Goal: Task Accomplishment & Management: Complete application form

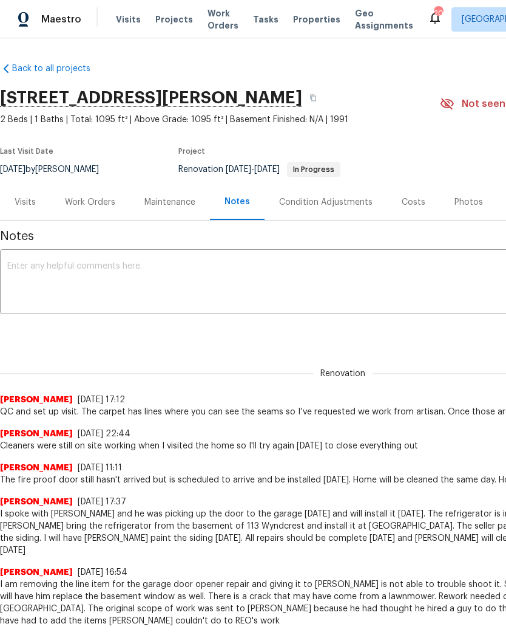
click at [98, 203] on div "Work Orders" at bounding box center [90, 202] width 50 height 12
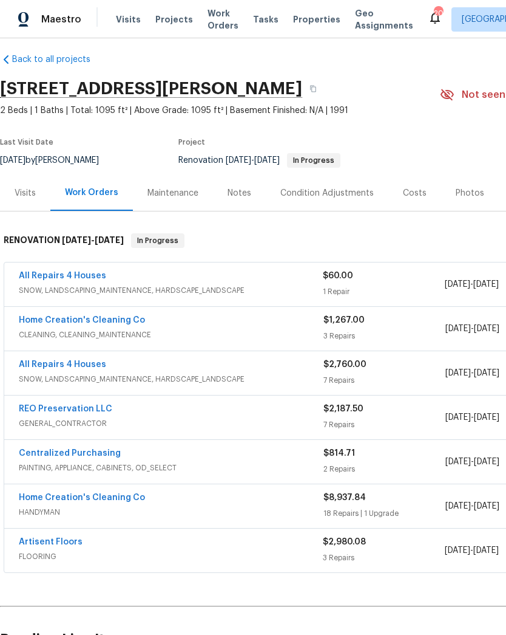
scroll to position [9, 0]
click at [148, 284] on span "SNOW, LANDSCAPING_MAINTENANCE, HARDSCAPE_LANDSCAPE" at bounding box center [171, 290] width 304 height 12
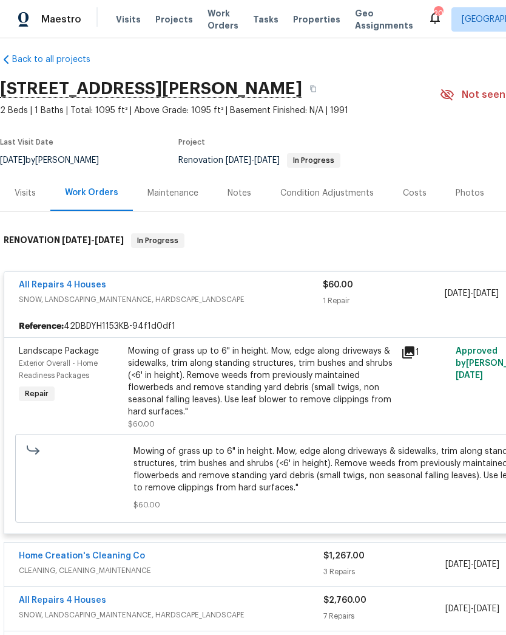
click at [69, 284] on link "All Repairs 4 Houses" at bounding box center [62, 285] width 87 height 9
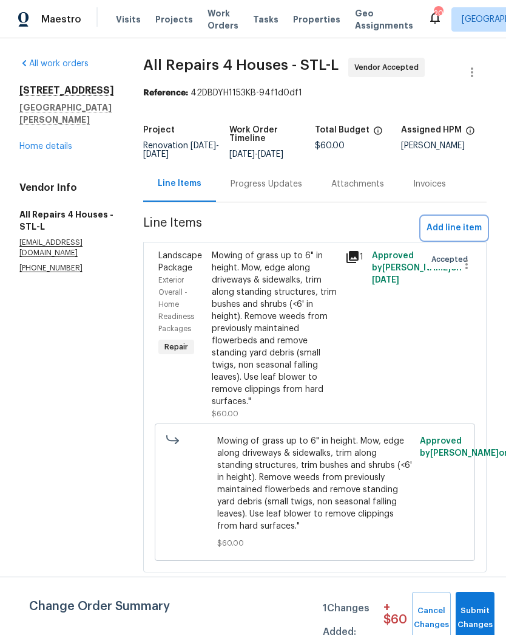
click at [461, 234] on span "Add line item" at bounding box center [454, 227] width 55 height 15
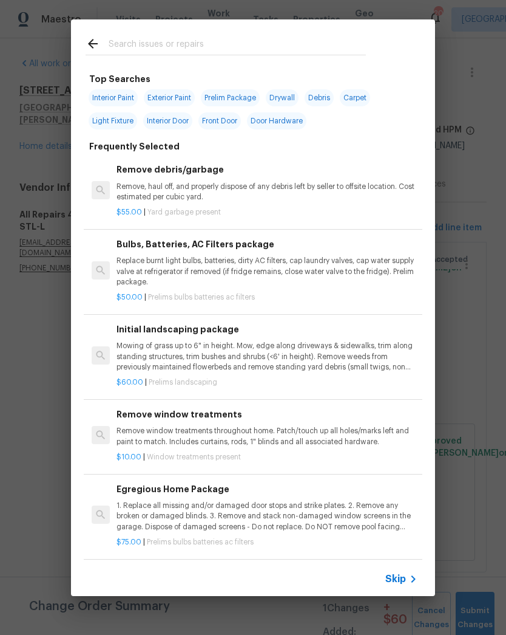
click at [275, 40] on input "text" at bounding box center [237, 45] width 257 height 18
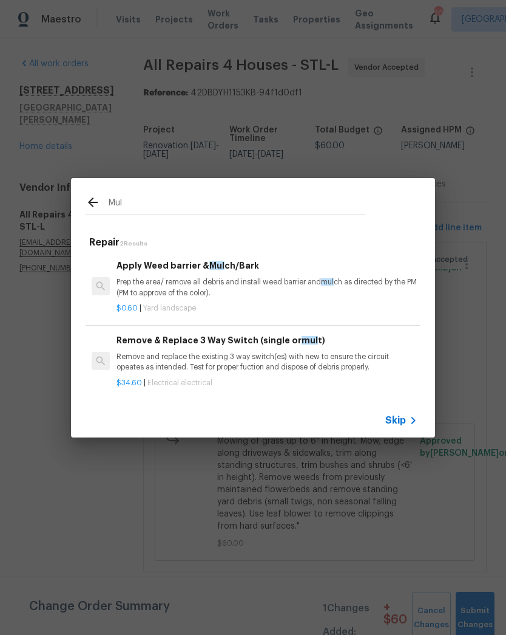
type input "Mulc"
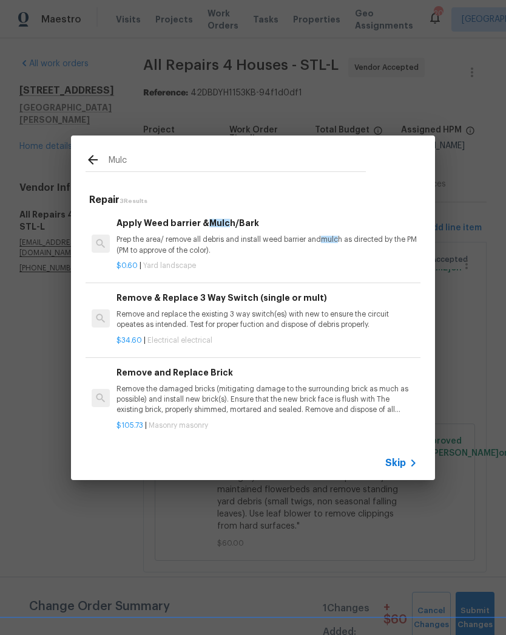
click at [243, 239] on p "Prep the area/ remove all debris and install weed barrier and mulc h as directe…" at bounding box center [267, 244] width 301 height 21
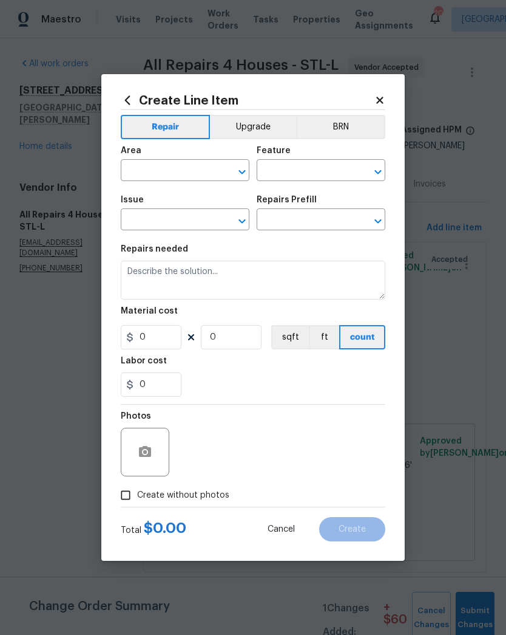
type input "Landscaping"
type input "Apply Weed barrier & Mulch/Bark $0.60"
type textarea "Prep the area/ remove all debris and install weed barrier and mulch as directed…"
type input "0.6"
type input "1"
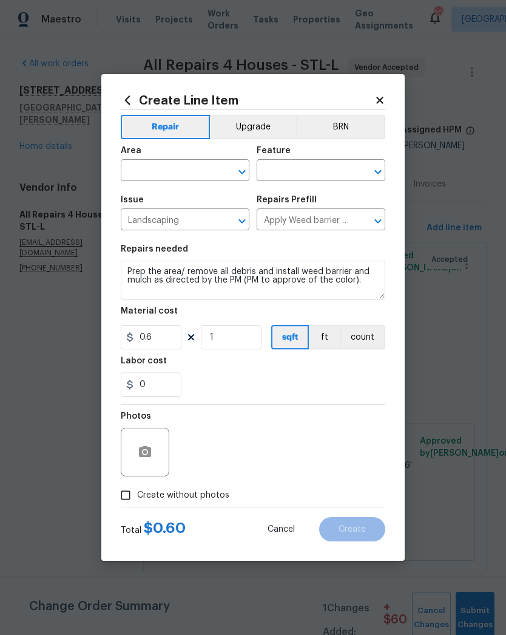
click at [175, 163] on input "text" at bounding box center [168, 171] width 95 height 19
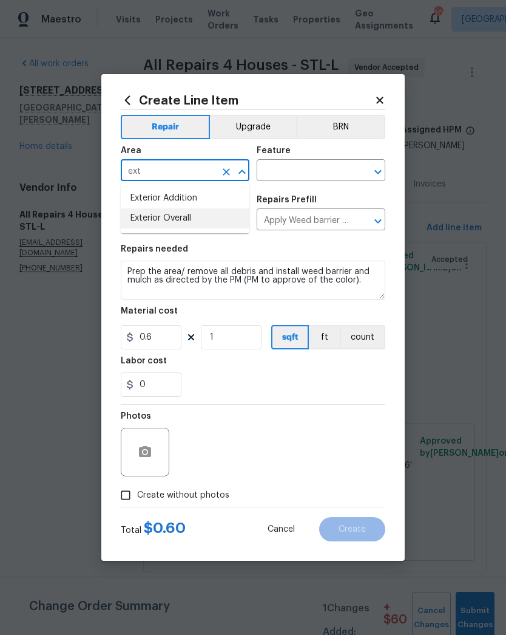
click at [175, 215] on li "Exterior Overall" at bounding box center [185, 218] width 129 height 20
type input "Exterior Overall"
click at [297, 166] on input "text" at bounding box center [304, 171] width 95 height 19
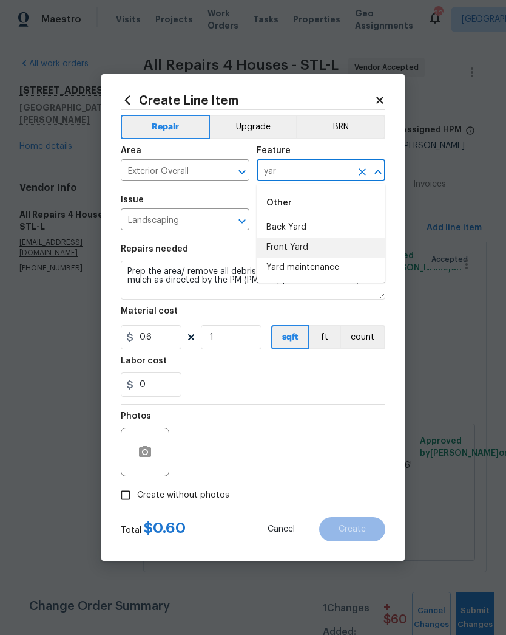
click at [299, 245] on li "Front Yard" at bounding box center [321, 247] width 129 height 20
type input "Front Yard"
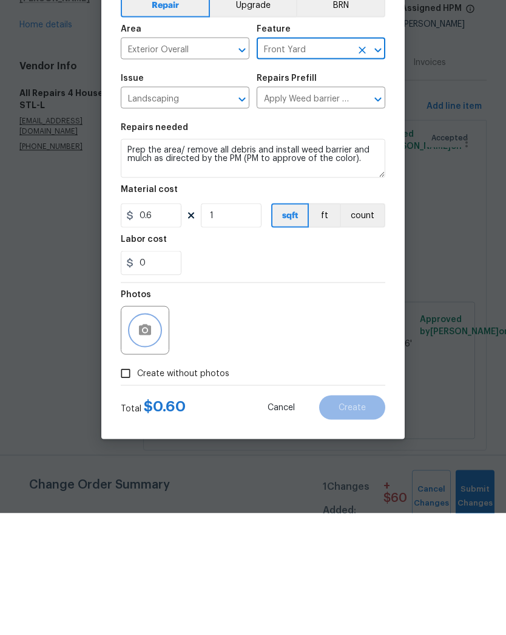
click at [142, 444] on icon "button" at bounding box center [145, 451] width 15 height 15
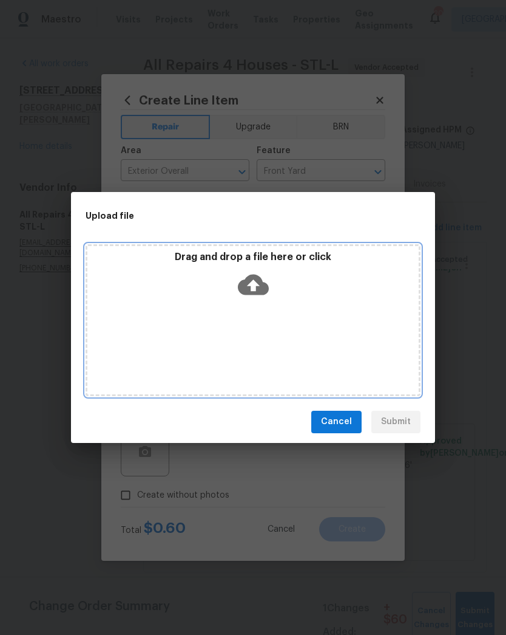
click at [256, 288] on icon at bounding box center [253, 284] width 31 height 31
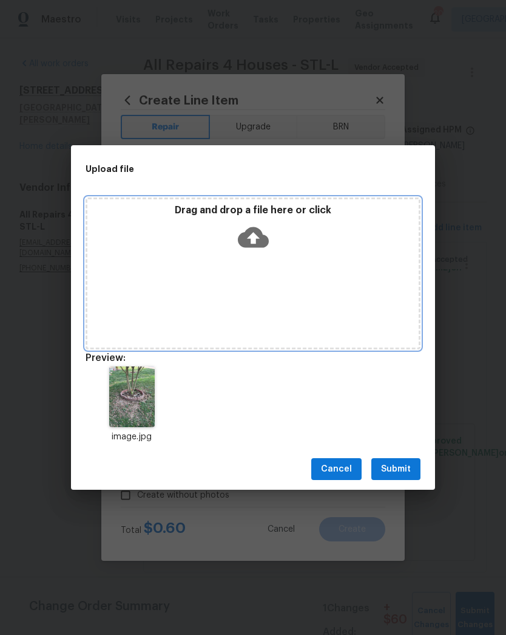
click at [259, 235] on icon at bounding box center [253, 237] width 31 height 21
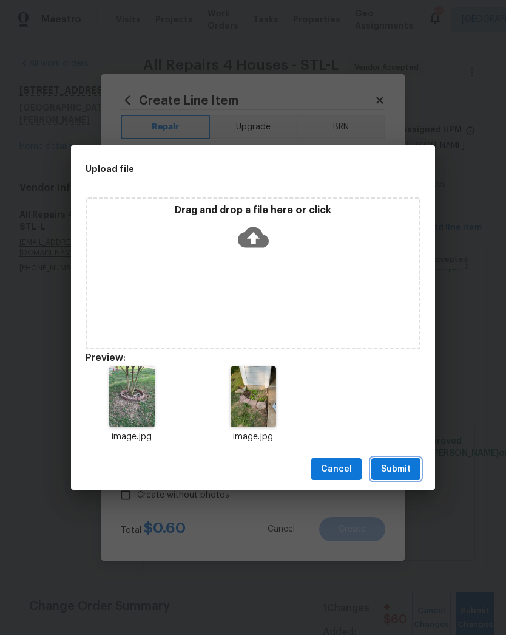
click at [398, 471] on span "Submit" at bounding box center [396, 468] width 30 height 15
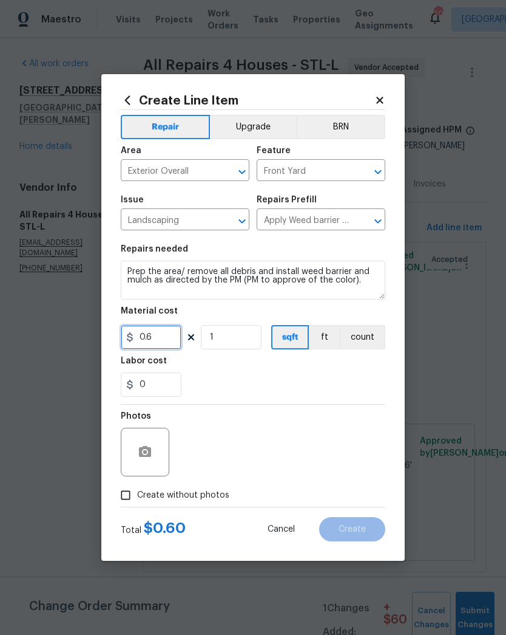
click at [155, 341] on input "0.6" at bounding box center [151, 337] width 61 height 24
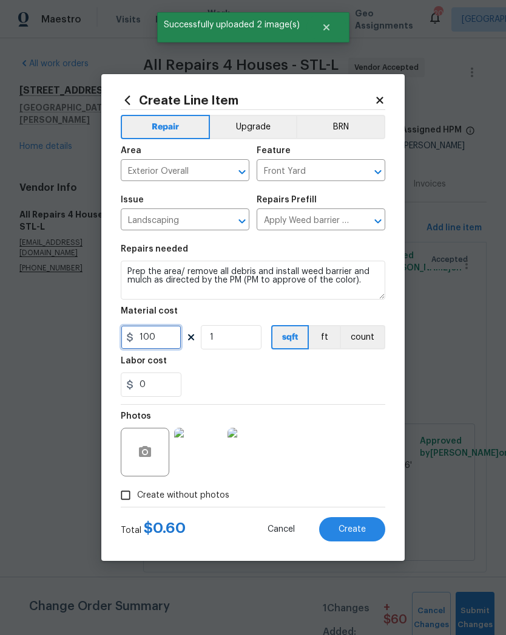
type input "100"
click at [311, 372] on div "Labor cost" at bounding box center [253, 364] width 265 height 16
click at [361, 531] on span "Create" at bounding box center [352, 529] width 27 height 9
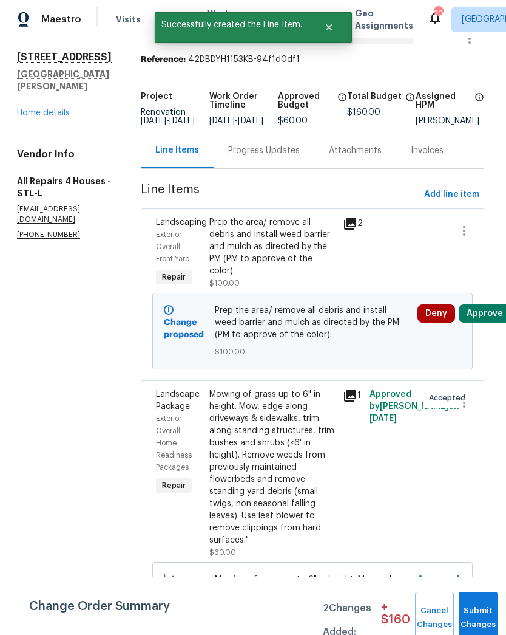
scroll to position [35, 3]
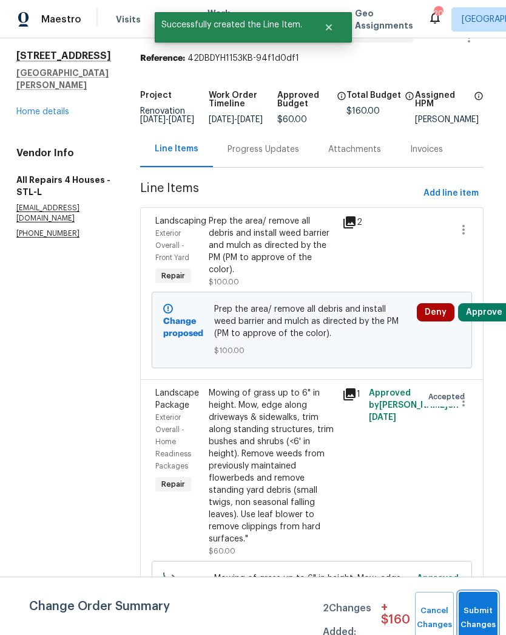
click at [475, 612] on button "Submit Changes" at bounding box center [478, 617] width 39 height 52
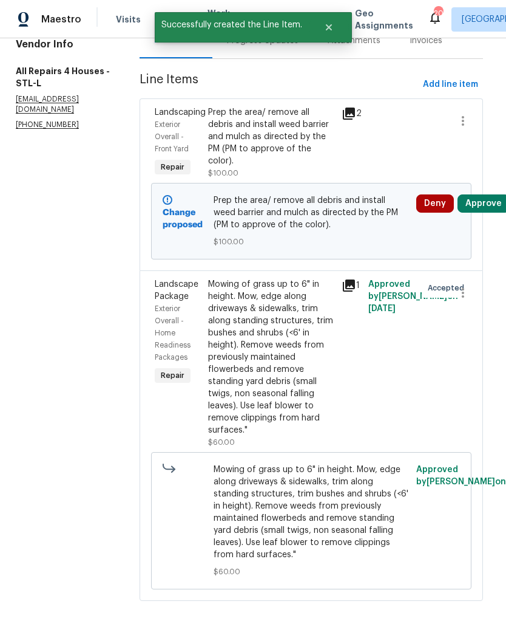
scroll to position [155, 4]
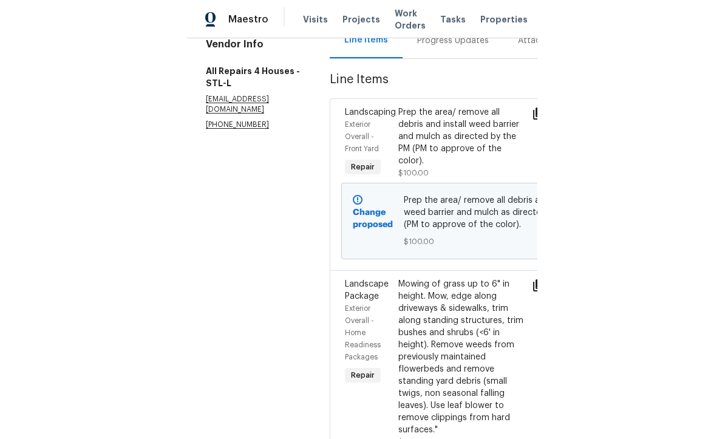
scroll to position [154, 0]
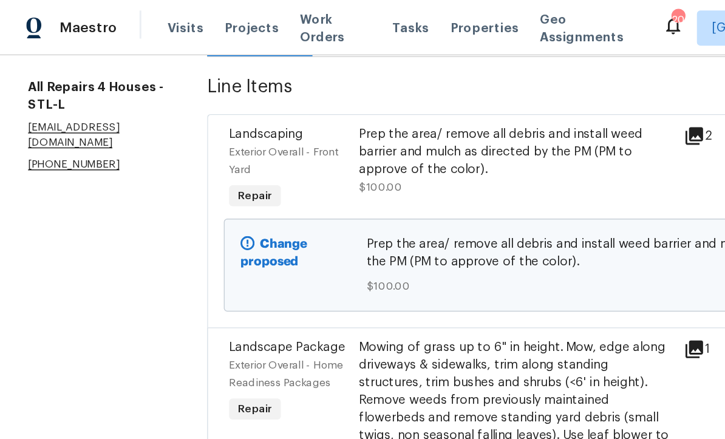
click at [220, 290] on div "Landscape Package Exterior Overall - Home Readiness Packages Repair" at bounding box center [200, 283] width 90 height 104
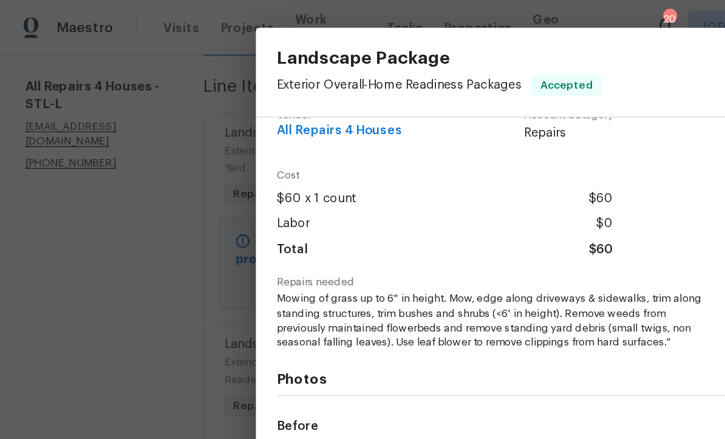
scroll to position [21, 0]
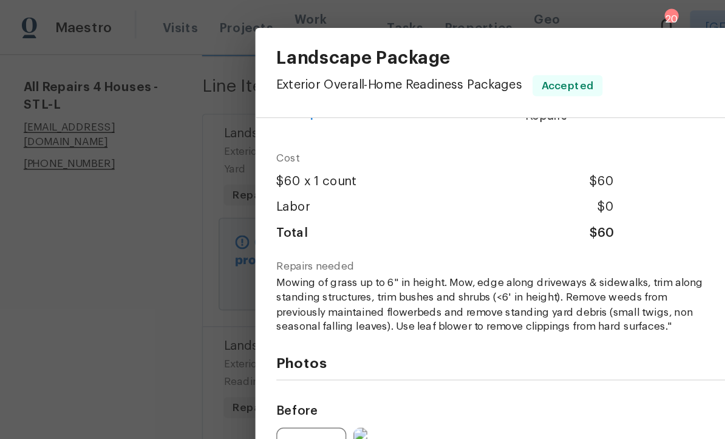
click at [415, 285] on div "Before" at bounding box center [362, 313] width 335 height 79
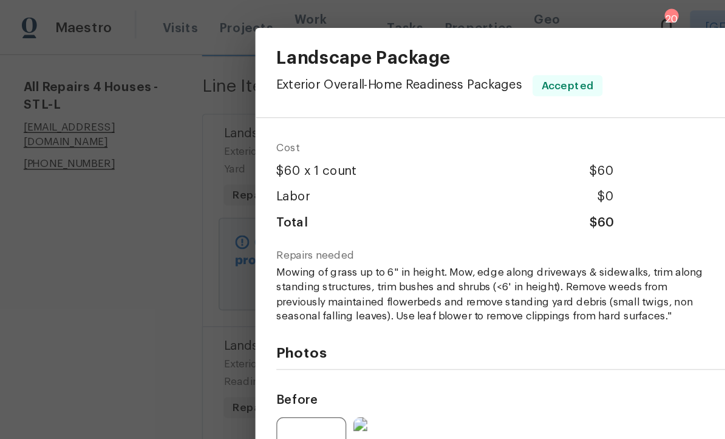
scroll to position [37, 0]
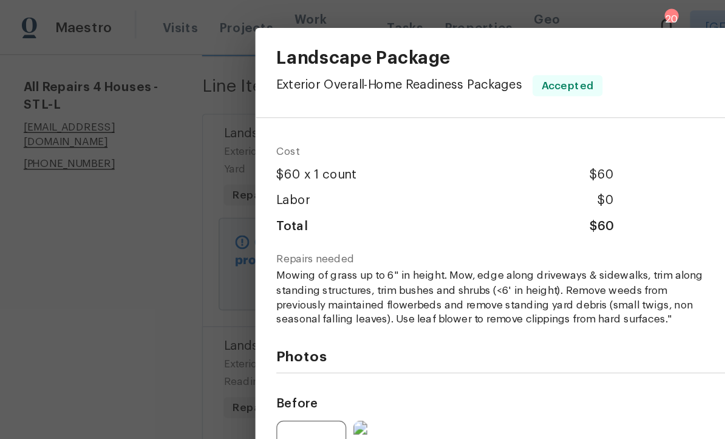
click at [415, 296] on div "Before" at bounding box center [362, 308] width 335 height 79
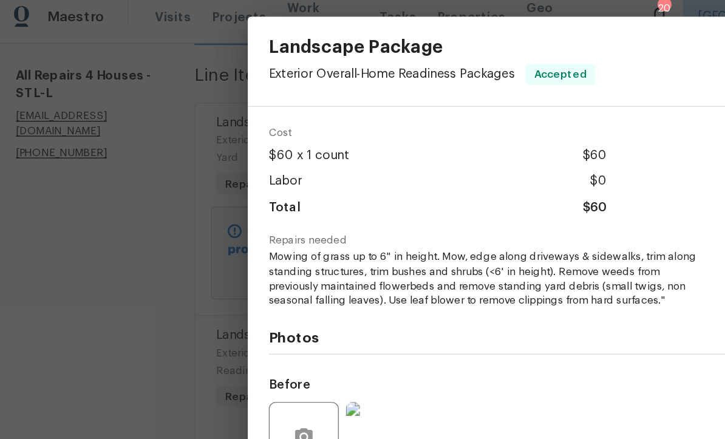
click at [353, 236] on h4 "Photos" at bounding box center [362, 242] width 335 height 12
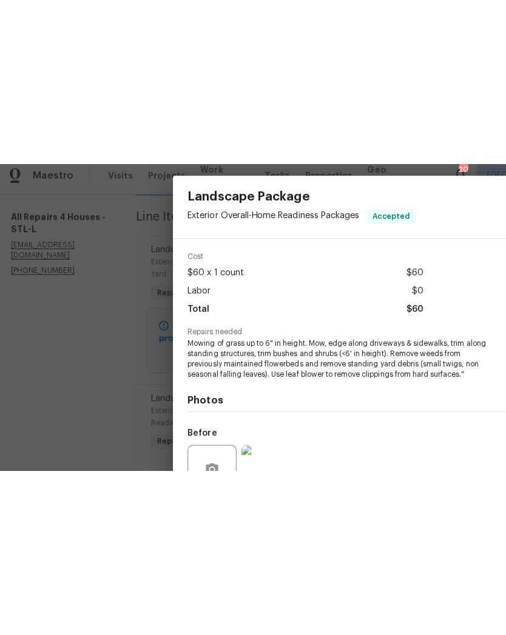
scroll to position [43, 0]
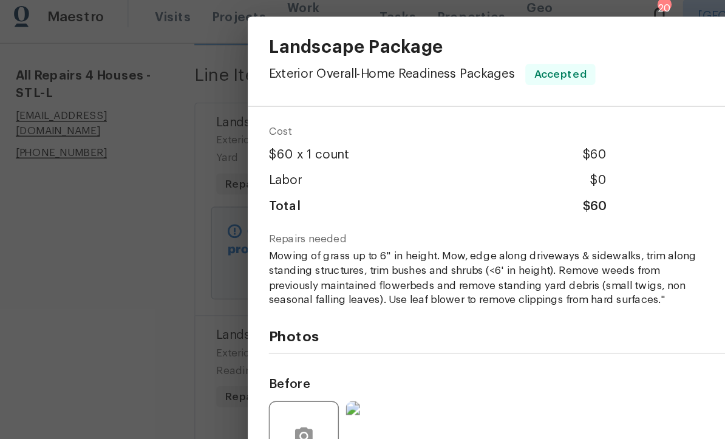
click at [248, 299] on img at bounding box center [272, 310] width 49 height 49
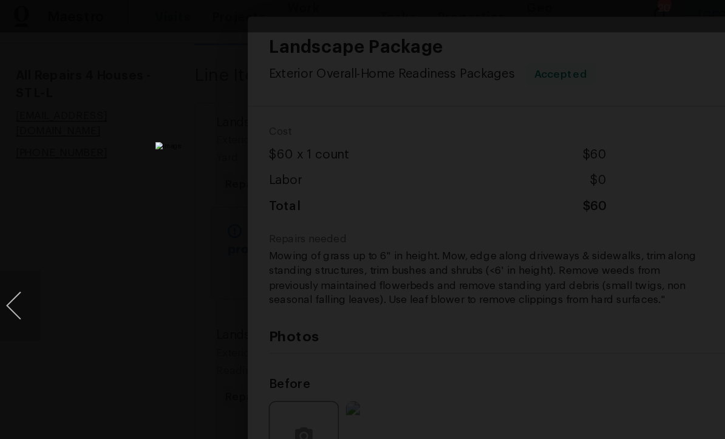
click at [249, 299] on img "Lightbox" at bounding box center [303, 219] width 373 height 226
click at [360, 255] on img "Lightbox" at bounding box center [303, 219] width 373 height 226
click at [234, 248] on img "Lightbox" at bounding box center [303, 219] width 373 height 226
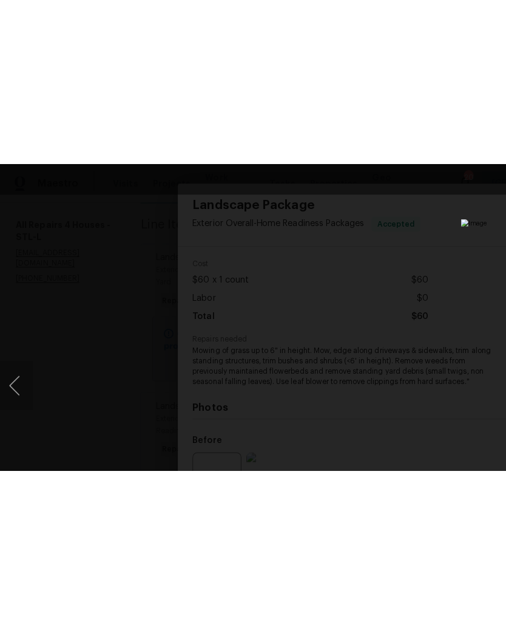
scroll to position [0, 0]
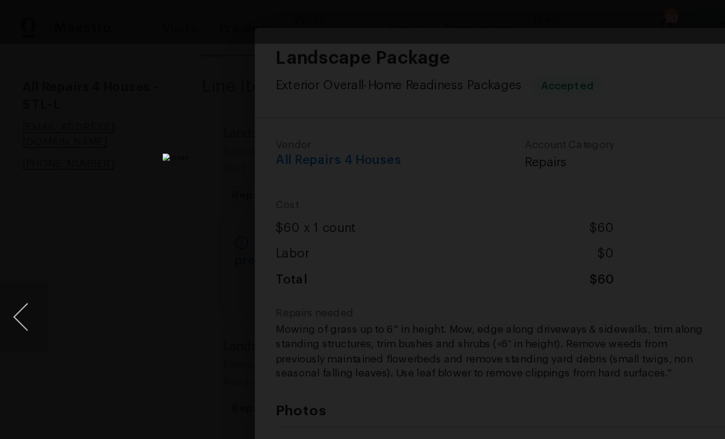
click at [197, 270] on img "Lightbox" at bounding box center [303, 219] width 373 height 226
click at [339, 238] on img "Lightbox" at bounding box center [292, 229] width 379 height 230
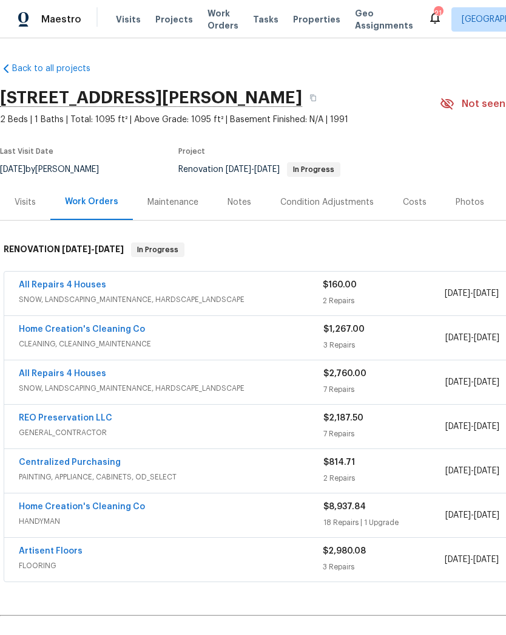
click at [66, 284] on link "All Repairs 4 Houses" at bounding box center [62, 285] width 87 height 9
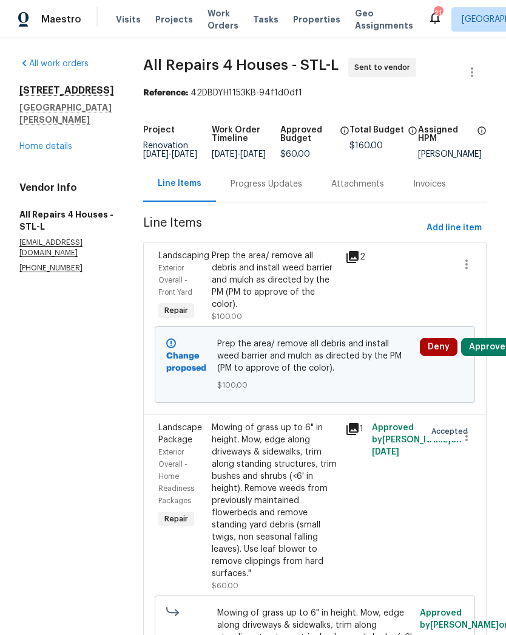
click at [307, 285] on div "Prep the area/ remove all debris and install weed barrier and mulch as directed…" at bounding box center [275, 280] width 126 height 61
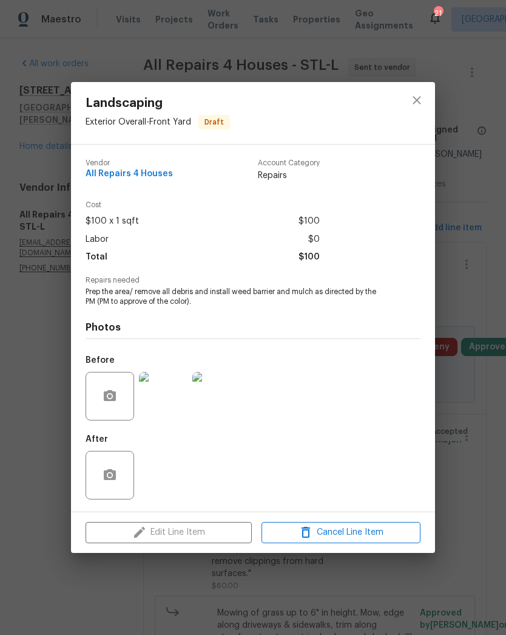
click at [165, 404] on img at bounding box center [163, 396] width 49 height 49
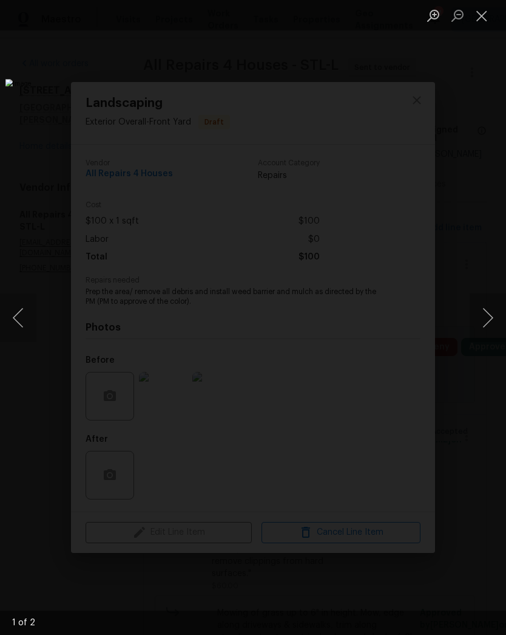
click at [42, 318] on img "Lightbox" at bounding box center [195, 317] width 380 height 477
click at [29, 319] on button "Previous image" at bounding box center [18, 317] width 36 height 49
click at [486, 19] on button "Close lightbox" at bounding box center [482, 15] width 24 height 21
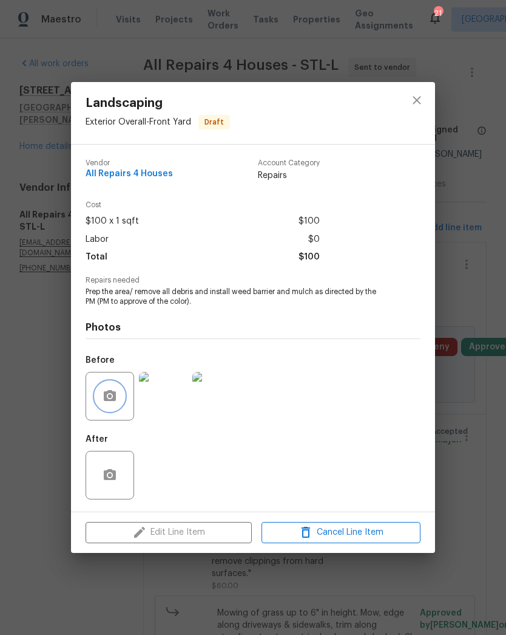
click at [115, 401] on icon "button" at bounding box center [110, 395] width 12 height 11
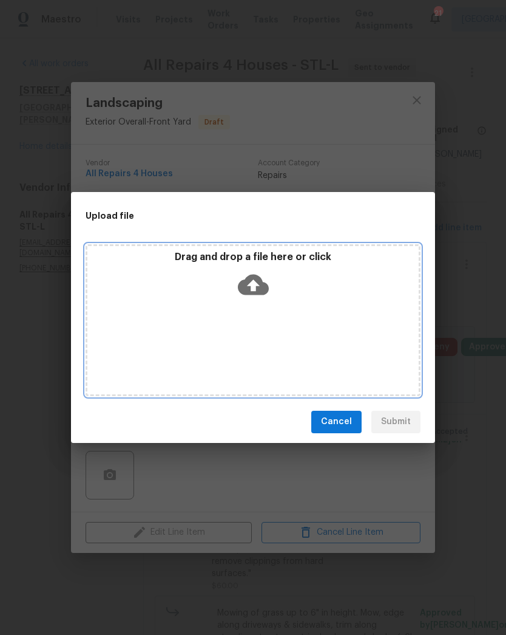
click at [250, 284] on icon at bounding box center [253, 284] width 31 height 31
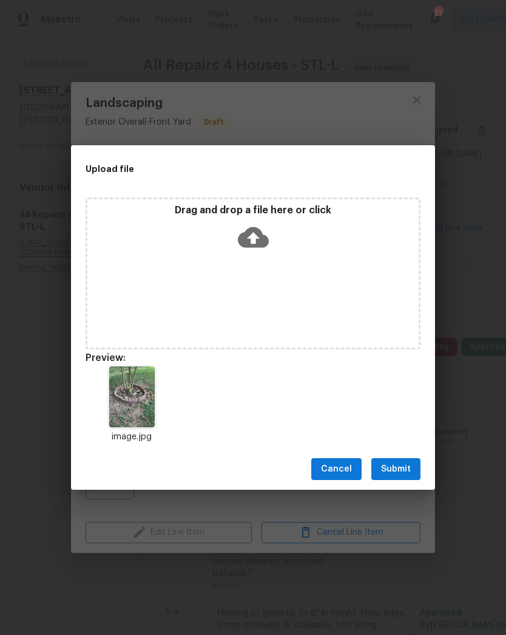
click at [406, 472] on span "Submit" at bounding box center [396, 468] width 30 height 15
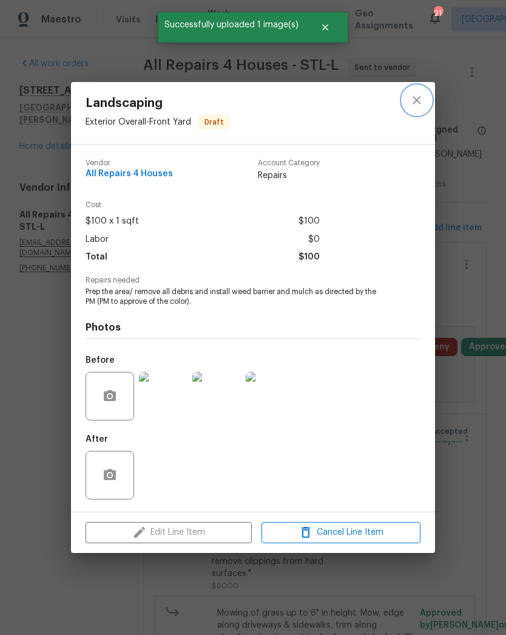
click at [417, 101] on icon "close" at bounding box center [417, 100] width 15 height 15
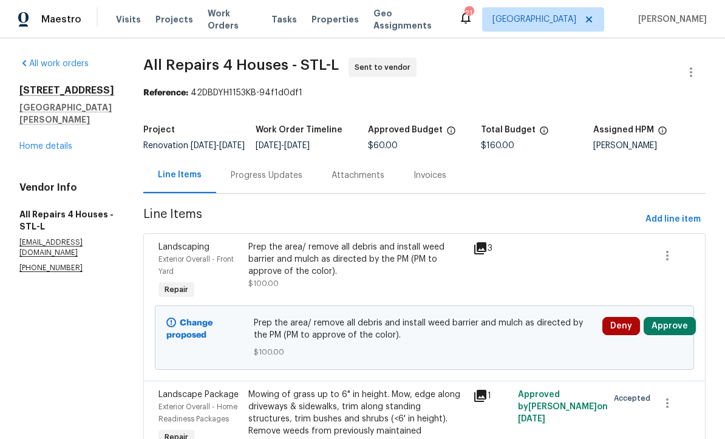
click at [152, 264] on div "Landscaping Exterior Overall - Front Yard Repair Prep the area/ remove all debr…" at bounding box center [424, 307] width 562 height 148
click at [112, 354] on section "All work orders 1004 Cobbler Ln Saint Peters, MO 63303 Home details Vendor Info…" at bounding box center [66, 337] width 95 height 559
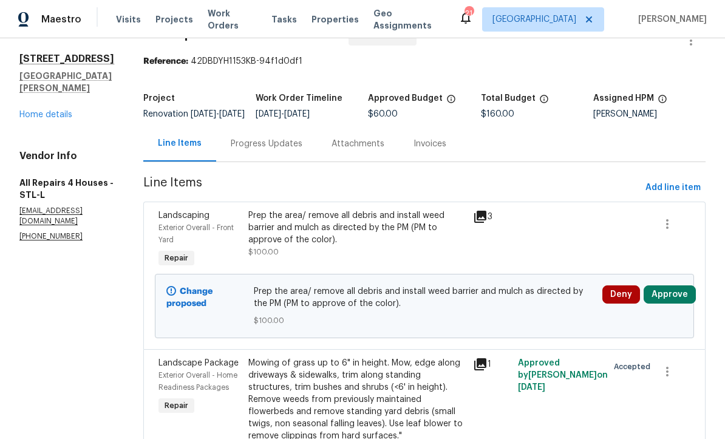
scroll to position [32, 0]
click at [143, 308] on div "All work orders 1004 Cobbler Ln Saint Peters, MO 63303 Home details Vendor Info…" at bounding box center [362, 305] width 725 height 598
click at [143, 307] on div "All work orders 1004 Cobbler Ln Saint Peters, MO 63303 Home details Vendor Info…" at bounding box center [362, 305] width 725 height 598
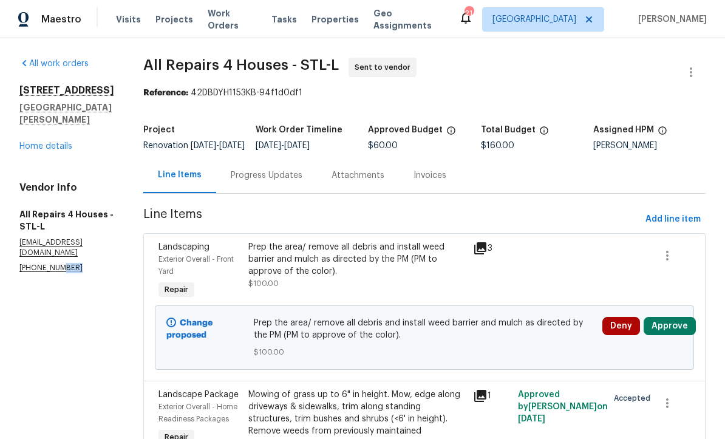
scroll to position [0, 0]
